Goal: Navigation & Orientation: Find specific page/section

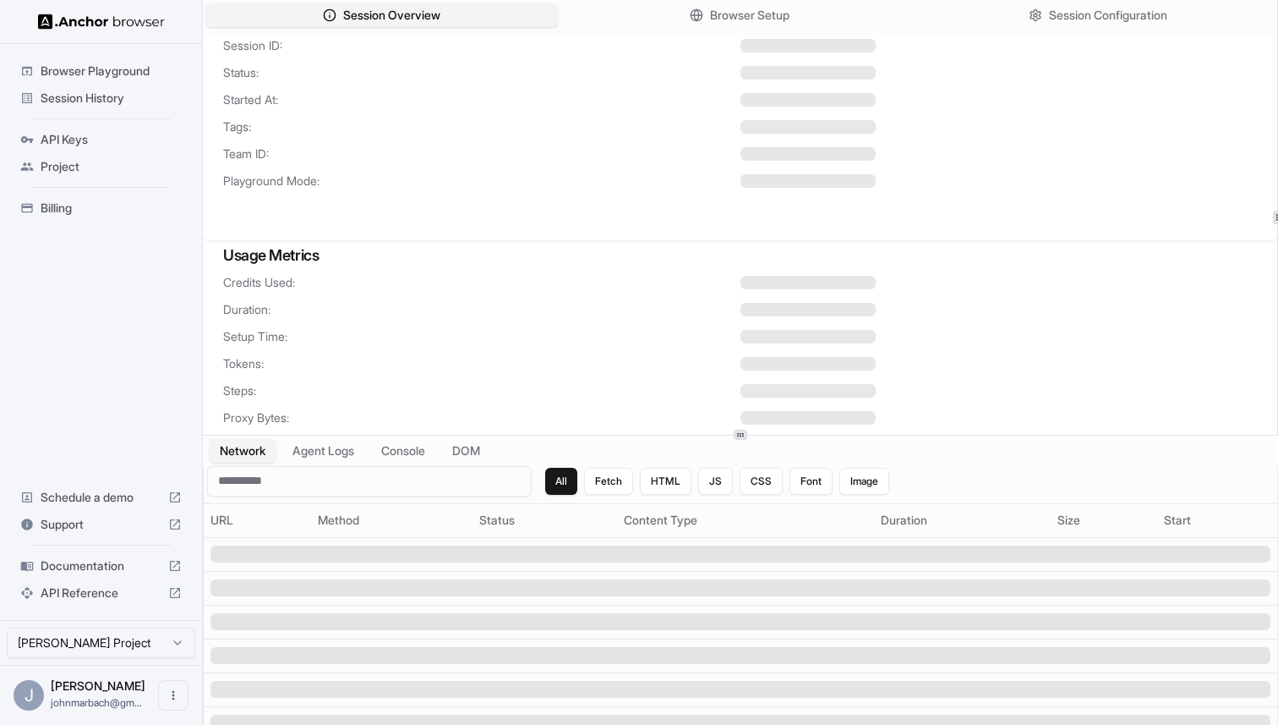
click at [112, 76] on span "Browser Playground" at bounding box center [111, 71] width 141 height 17
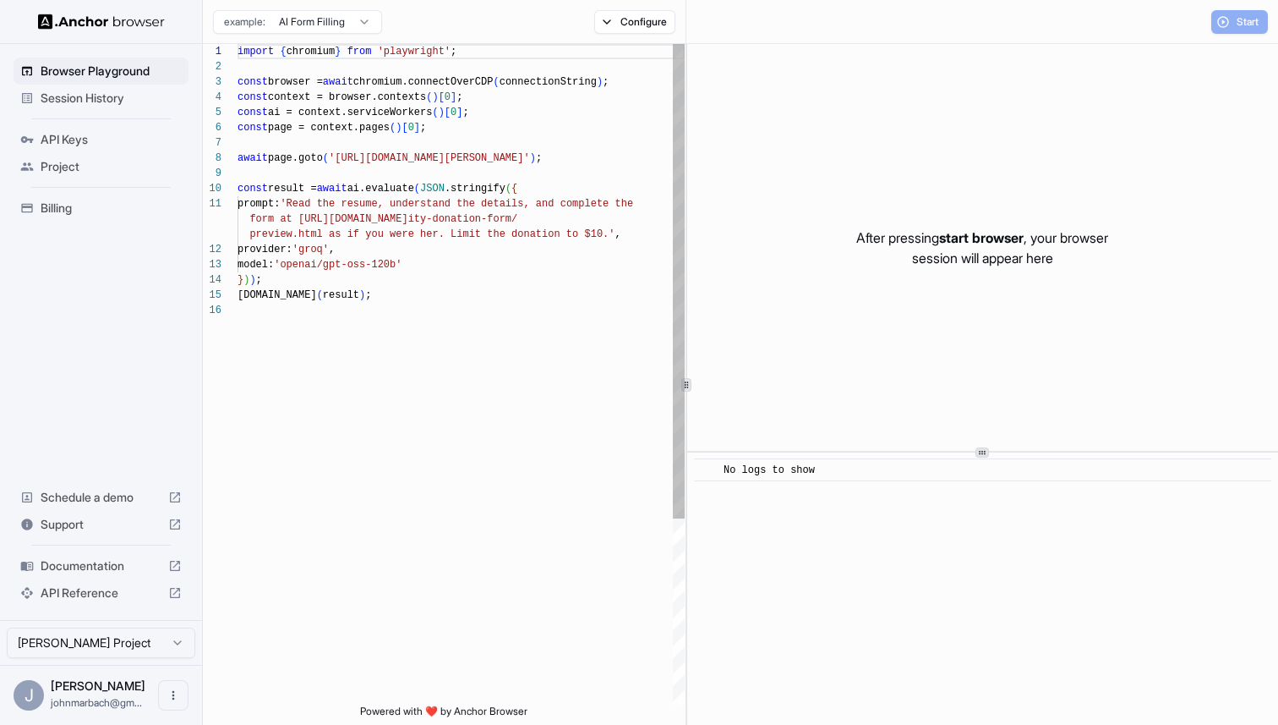
scroll to position [152, 0]
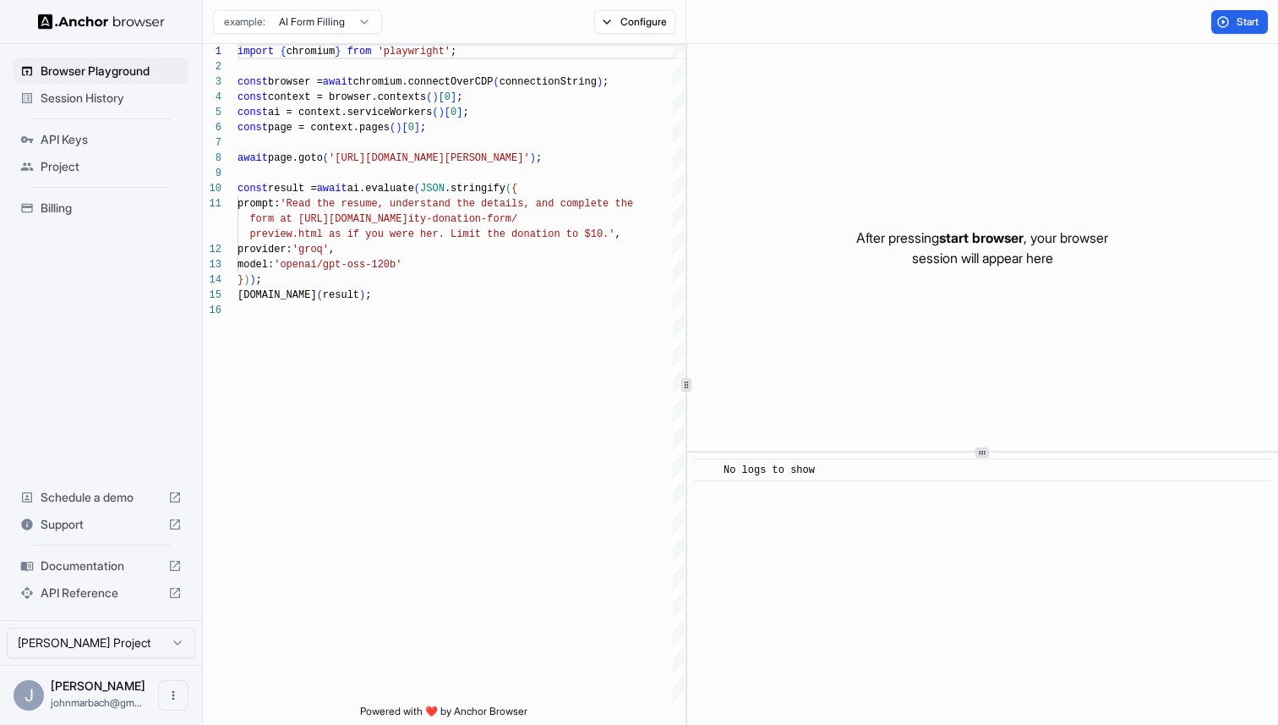
click at [112, 3] on div at bounding box center [101, 21] width 202 height 43
click at [112, 22] on img at bounding box center [101, 22] width 127 height 16
click at [129, 26] on img at bounding box center [101, 22] width 127 height 16
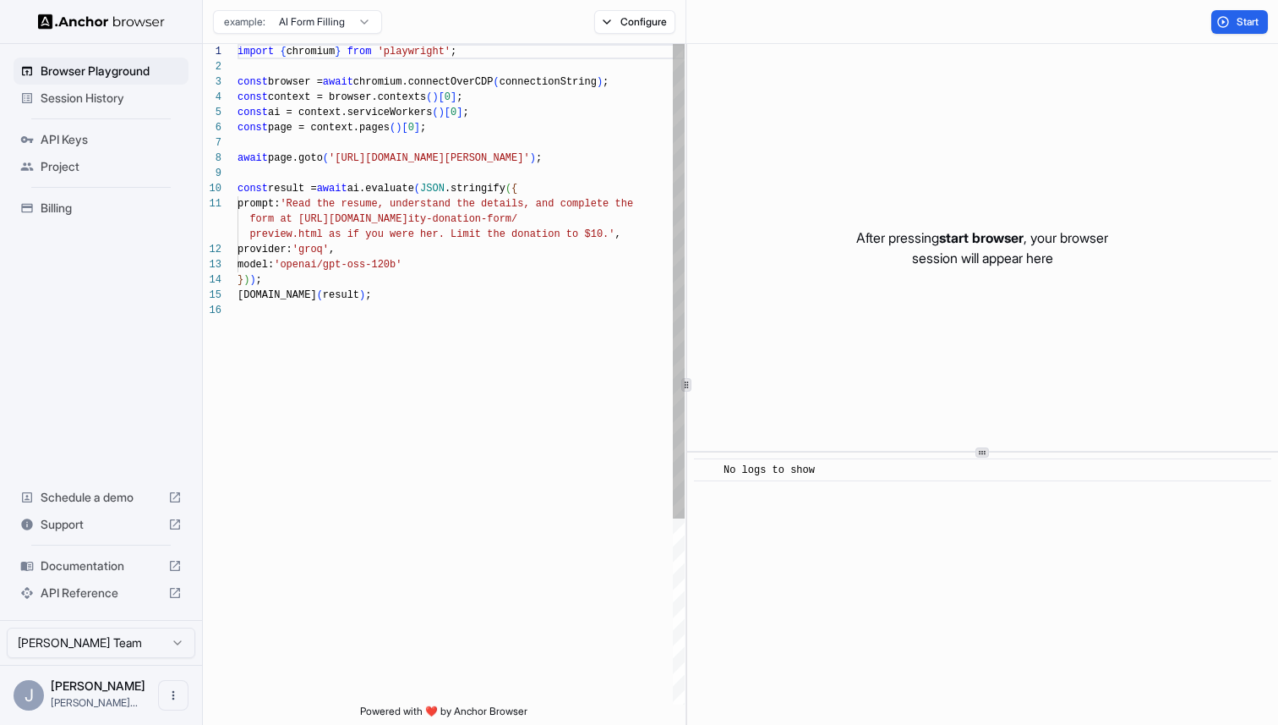
click at [131, 25] on img at bounding box center [101, 22] width 127 height 16
